Goal: Check status: Check status

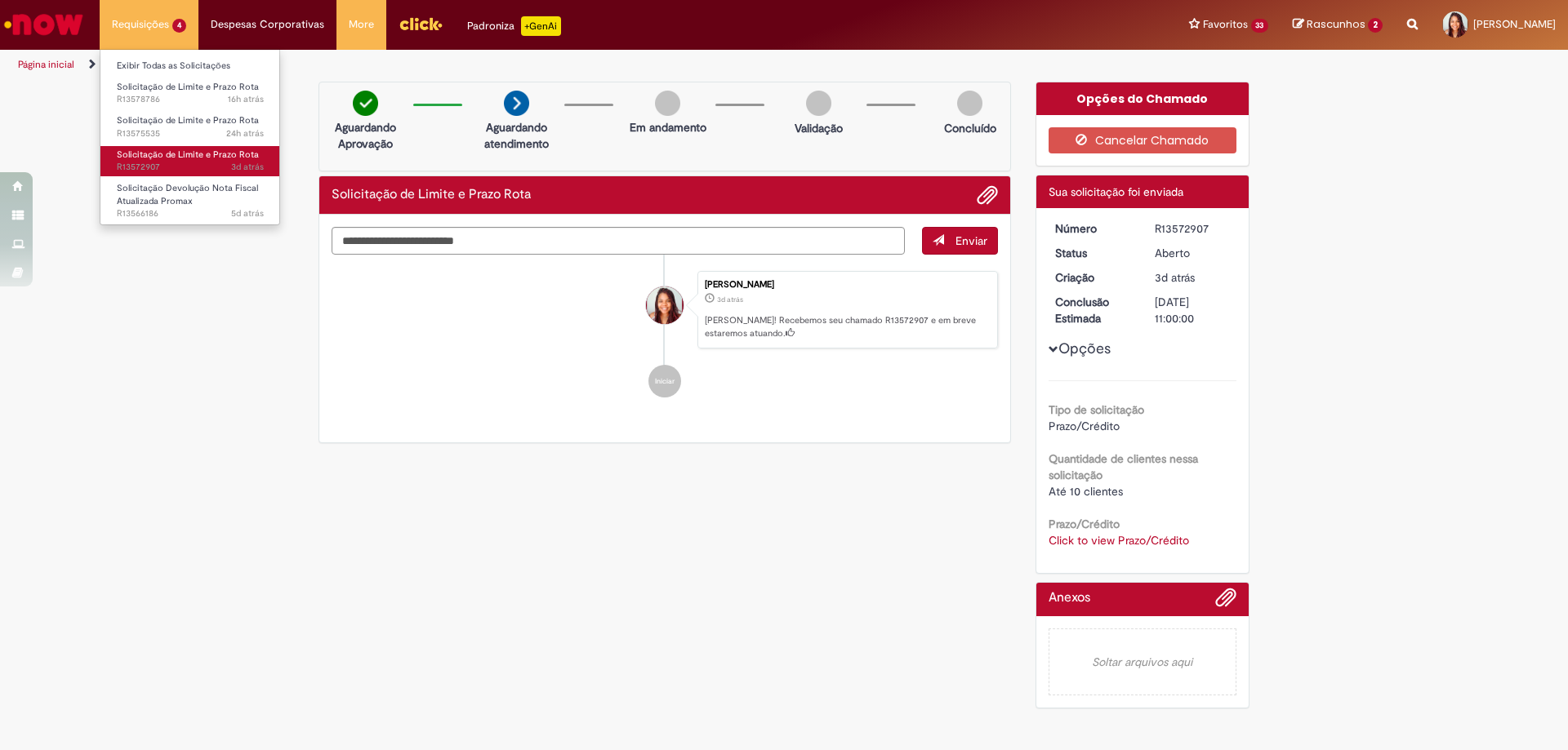
click at [147, 155] on span "Solicitação de Limite e Prazo Rota" at bounding box center [188, 154] width 142 height 12
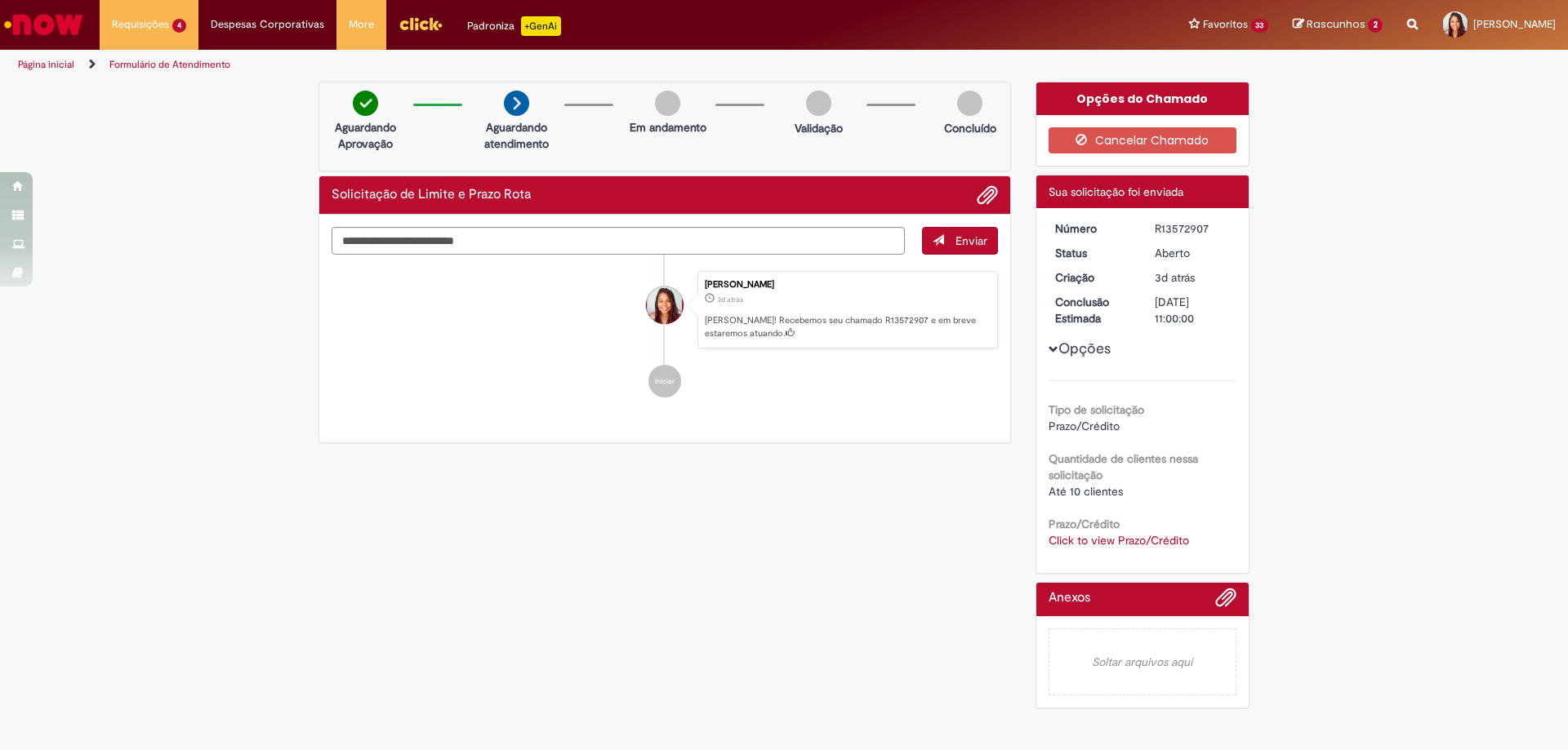
click at [1056, 534] on link "Click to view Prazo/Crédito" at bounding box center [1119, 540] width 140 height 15
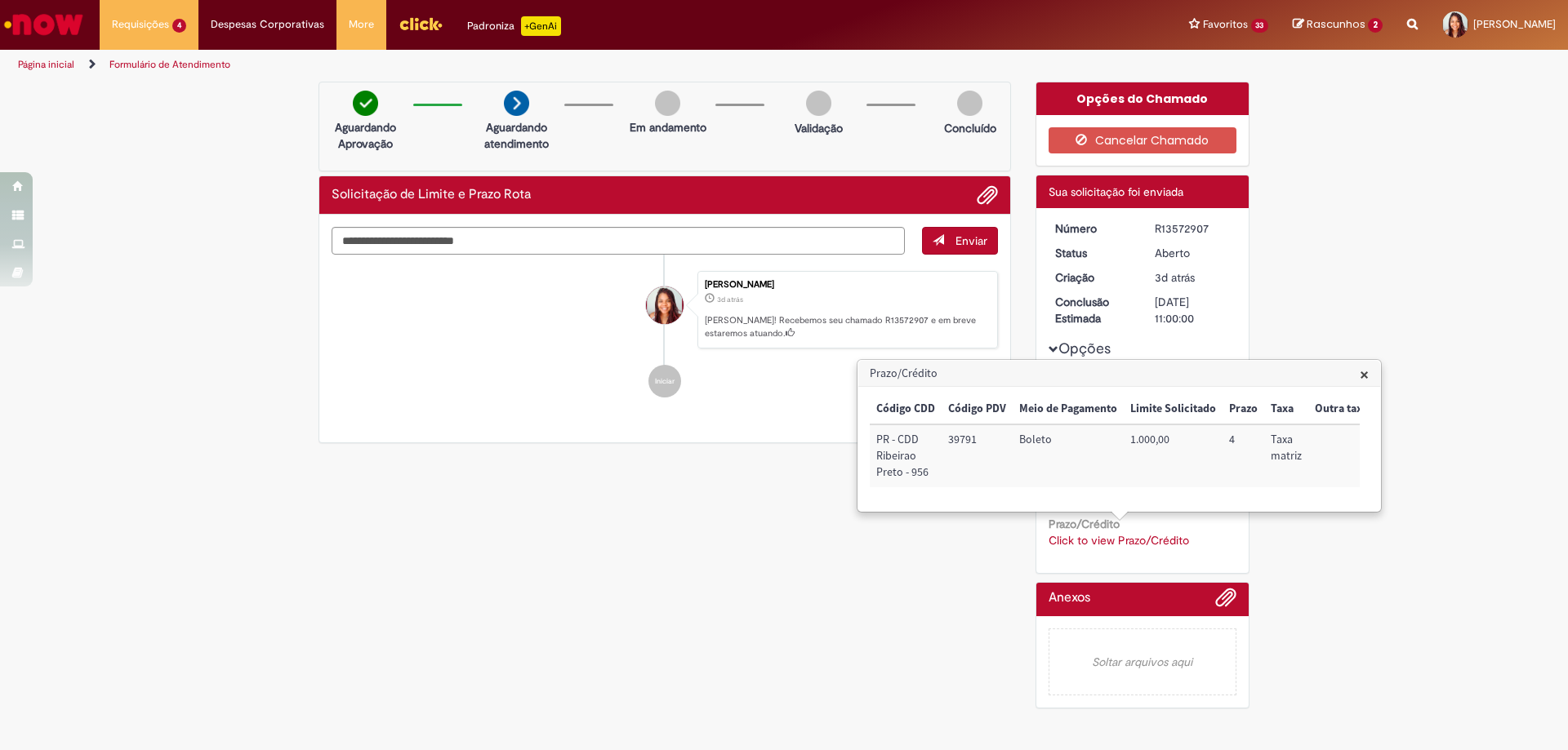
click at [1366, 375] on span "×" at bounding box center [1364, 373] width 9 height 22
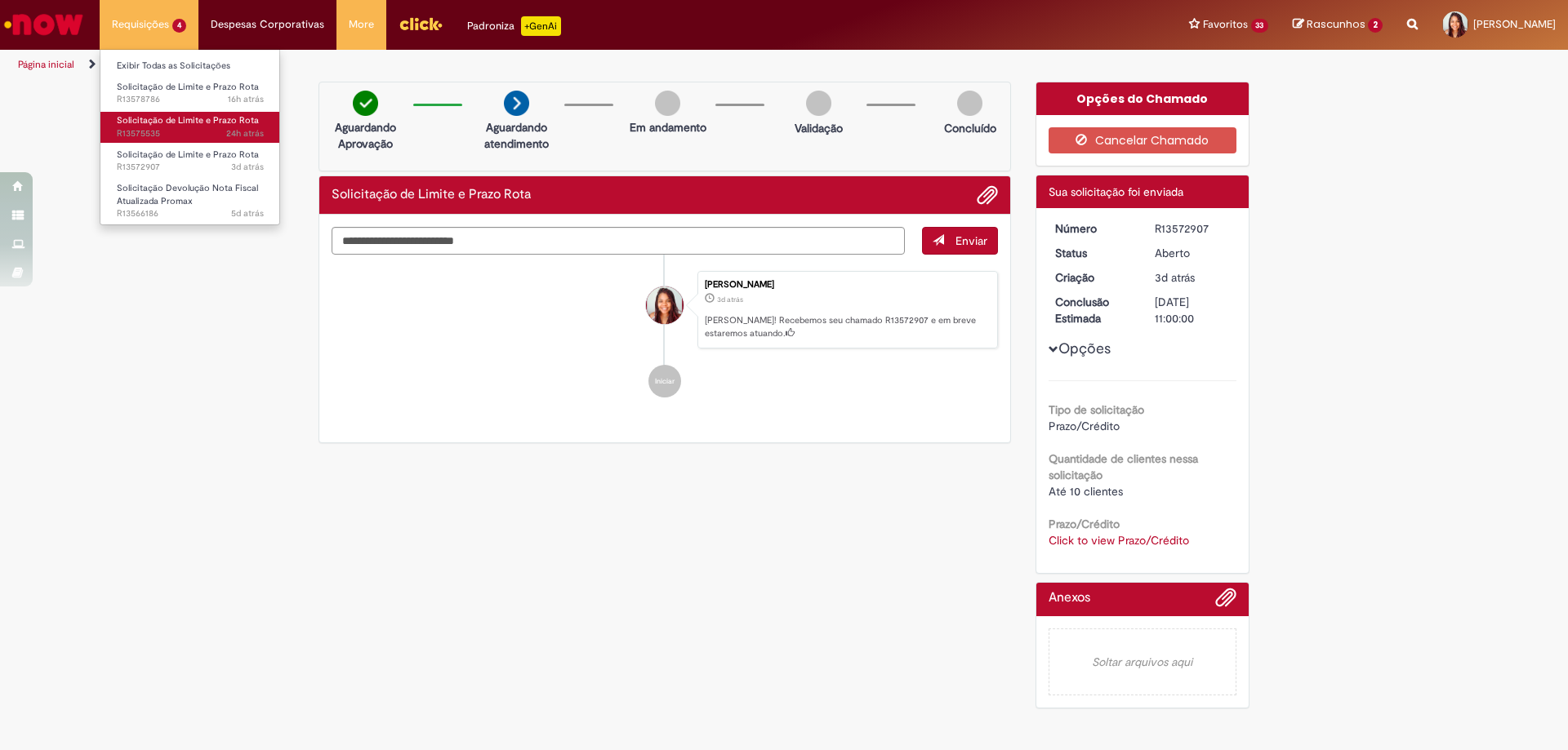
click at [137, 124] on span "Solicitação de Limite e Prazo Rota" at bounding box center [188, 120] width 142 height 12
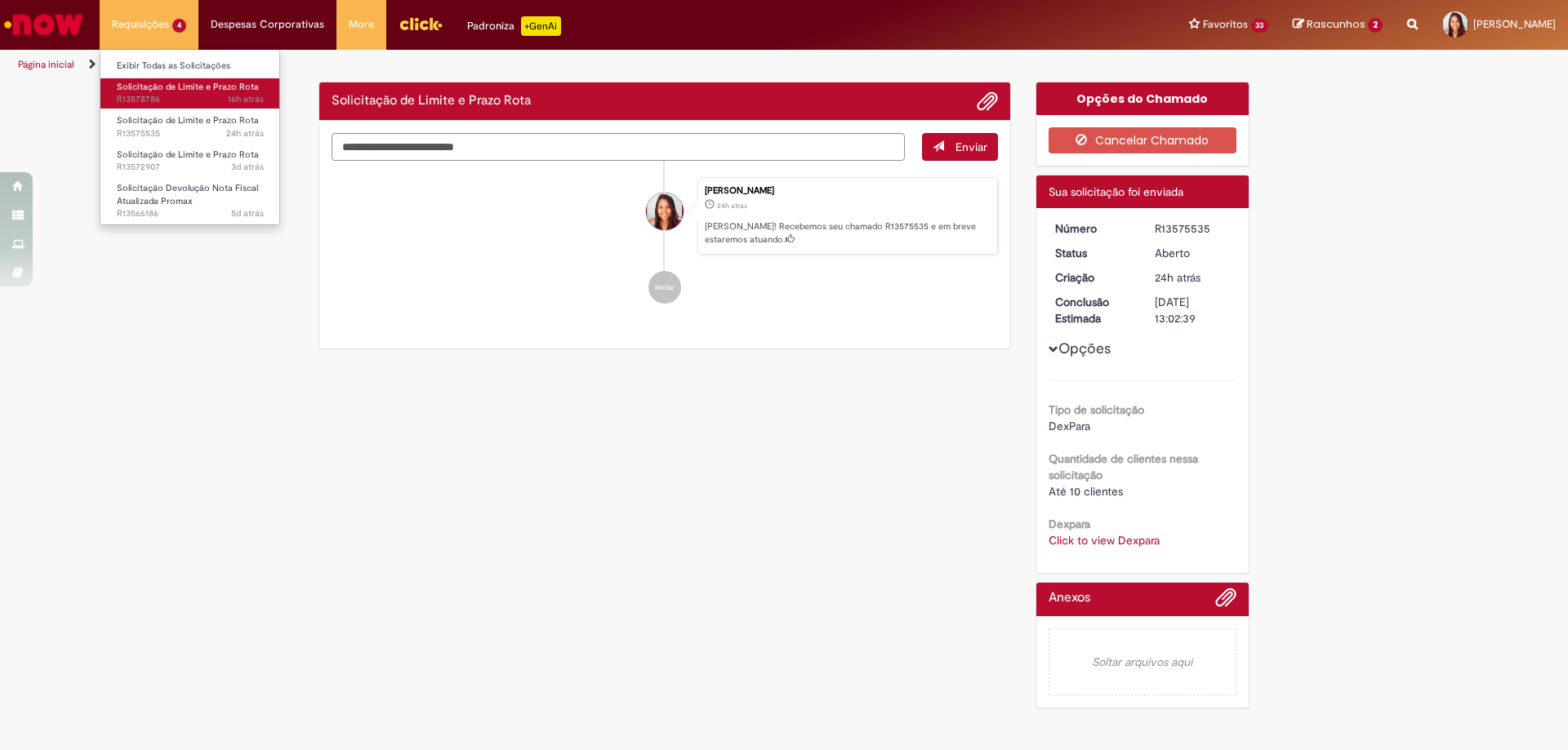
click at [142, 90] on span "Solicitação de Limite e Prazo Rota" at bounding box center [188, 87] width 142 height 12
